Goal: Obtain resource: Download file/media

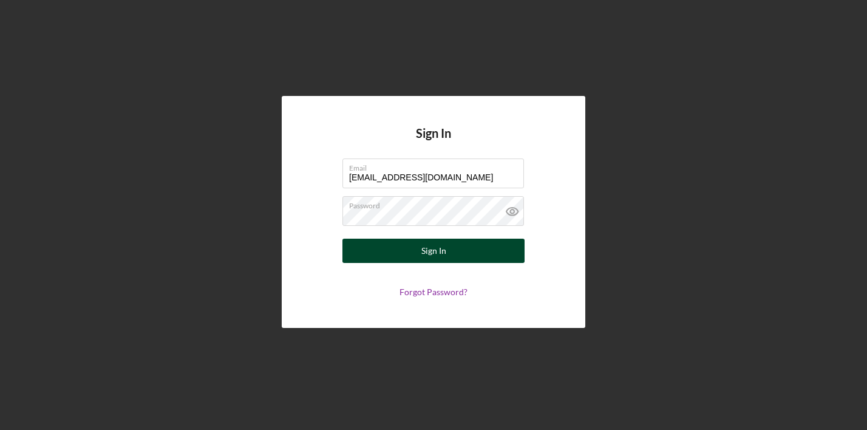
type input "[EMAIL_ADDRESS][DOMAIN_NAME]"
click at [425, 255] on div "Sign In" at bounding box center [434, 251] width 25 height 24
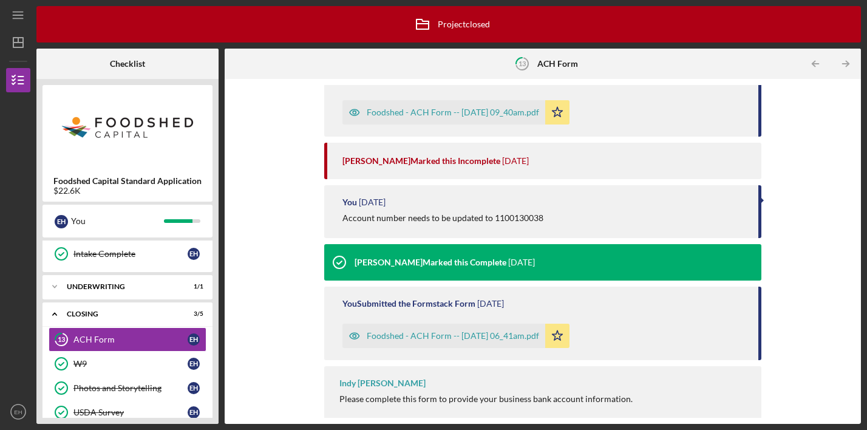
scroll to position [50, 0]
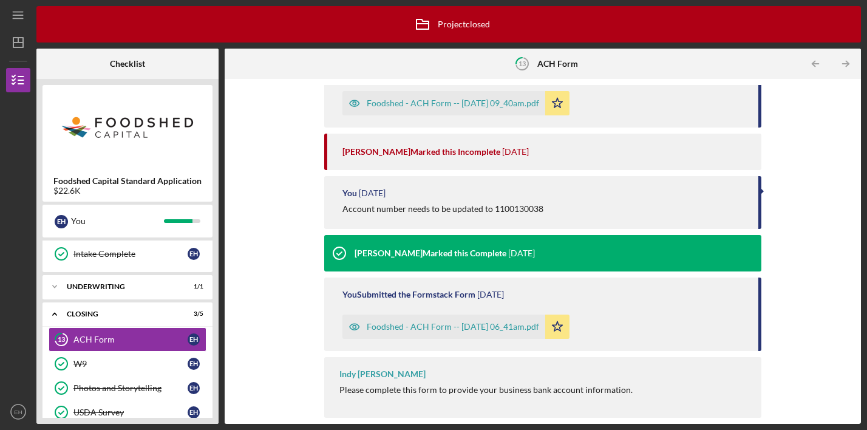
click at [439, 324] on div "Foodshed - ACH Form -- [DATE] 06_41am.pdf" at bounding box center [453, 327] width 173 height 10
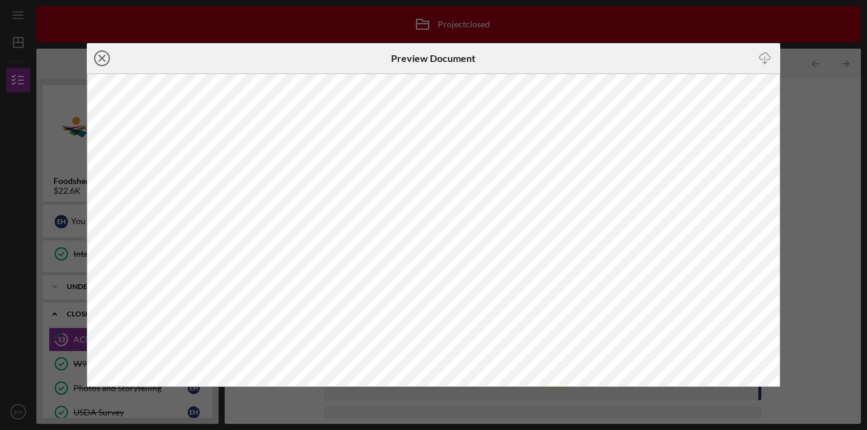
click at [103, 56] on icon "Icon/Close" at bounding box center [102, 58] width 30 height 30
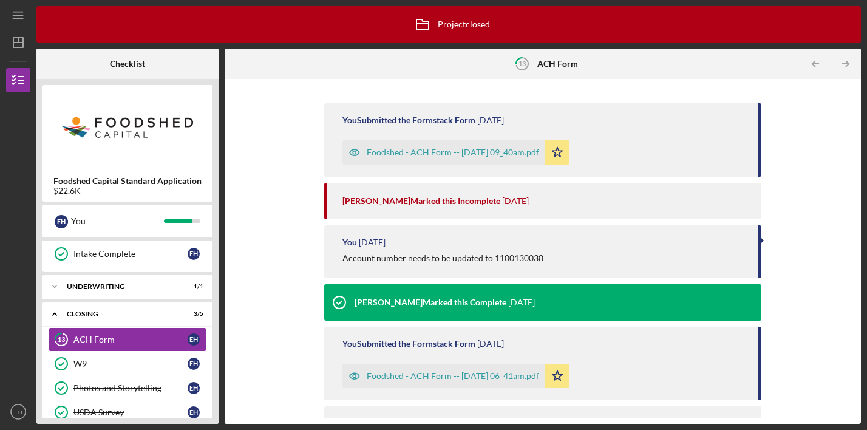
click at [461, 152] on div "Foodshed - ACH Form -- [DATE] 09_40am.pdf" at bounding box center [453, 153] width 173 height 10
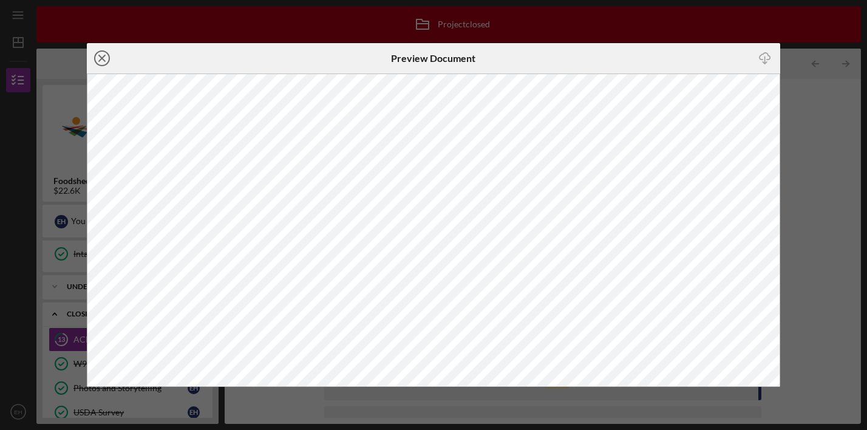
click at [104, 53] on icon "Icon/Close" at bounding box center [102, 58] width 30 height 30
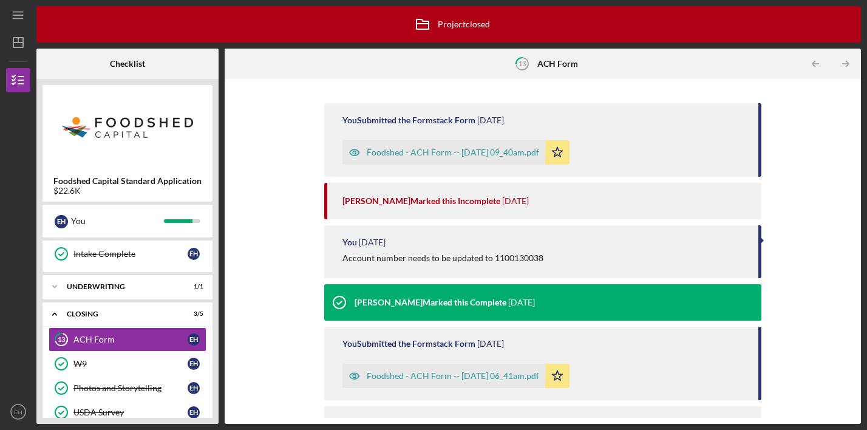
click at [454, 152] on div "Foodshed - ACH Form -- [DATE] 09_40am.pdf" at bounding box center [453, 153] width 173 height 10
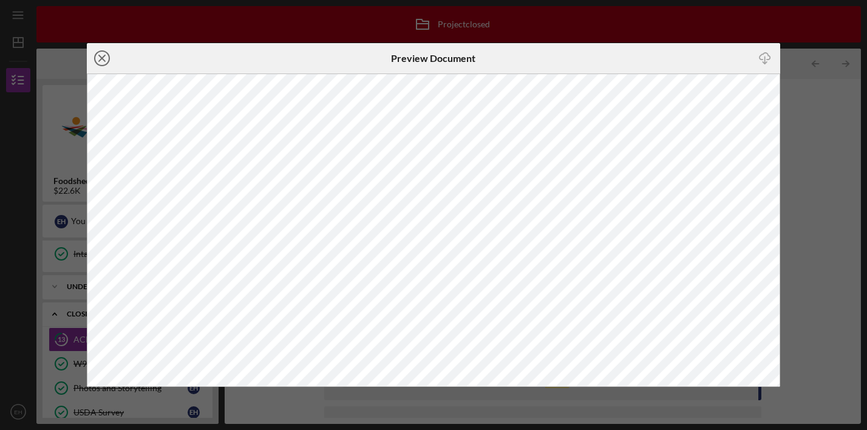
click at [102, 60] on icon "Icon/Close" at bounding box center [102, 58] width 30 height 30
